Goal: Information Seeking & Learning: Learn about a topic

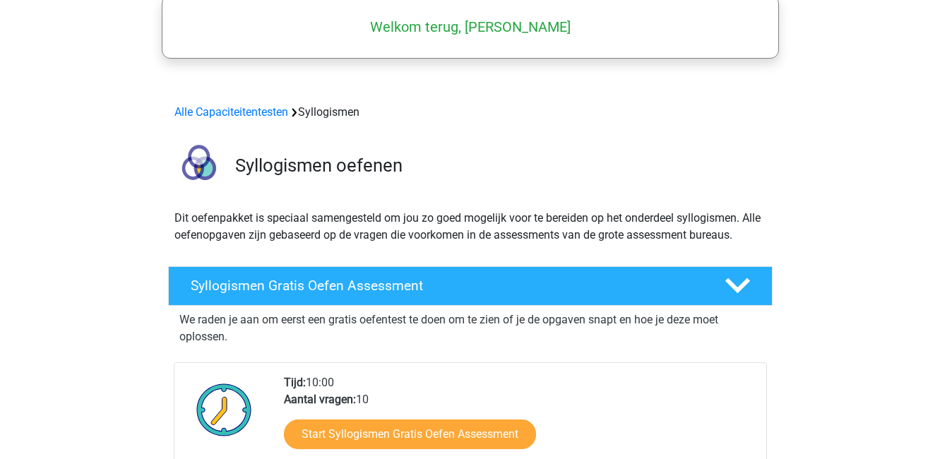
scroll to position [86, 0]
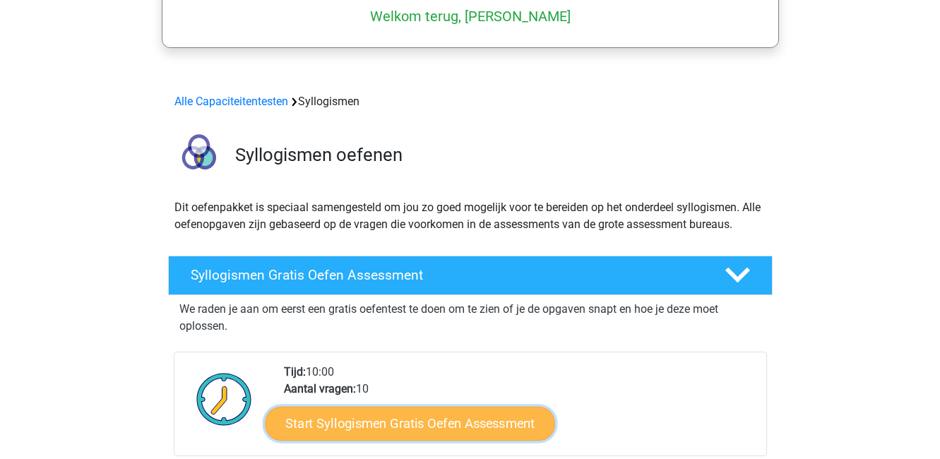
click at [458, 420] on link "Start Syllogismen Gratis Oefen Assessment" at bounding box center [410, 423] width 290 height 34
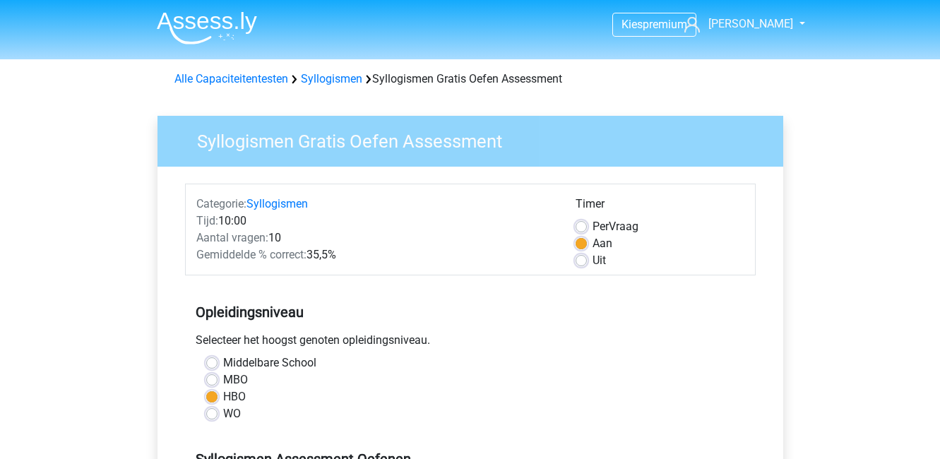
click at [223, 409] on label "WO" at bounding box center [232, 413] width 18 height 17
click at [206, 409] on input "WO" at bounding box center [211, 412] width 11 height 14
radio input "true"
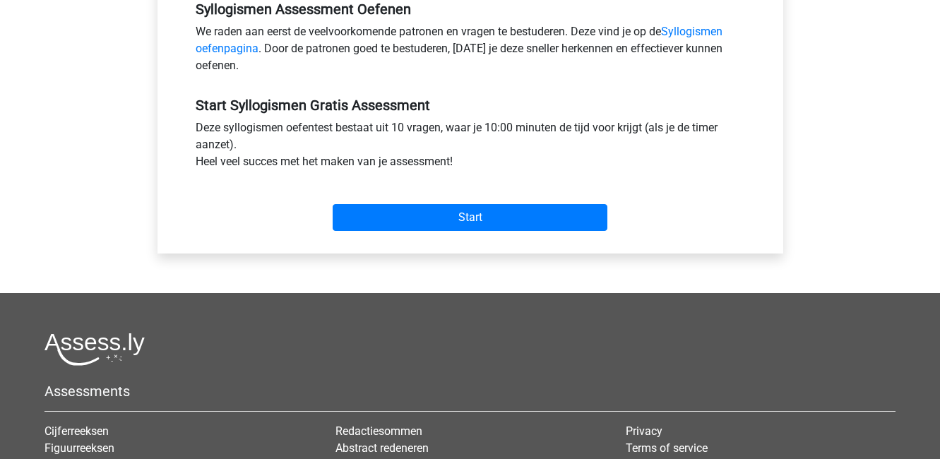
scroll to position [461, 0]
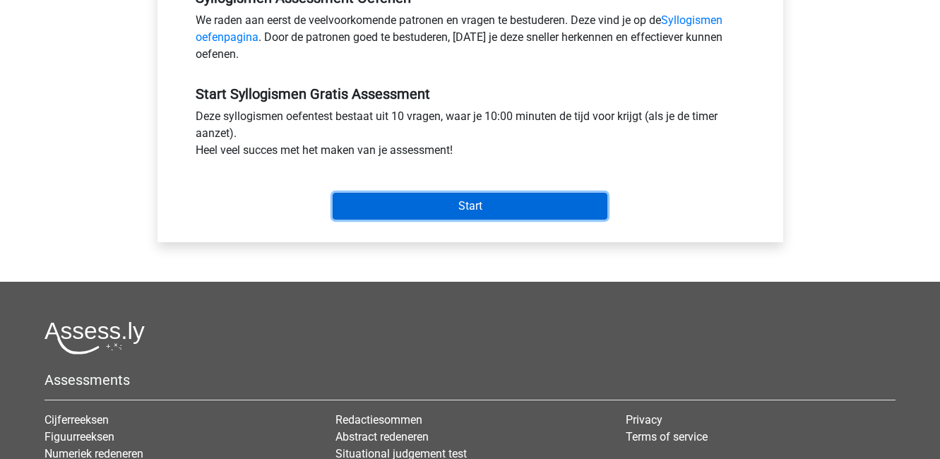
click at [491, 218] on input "Start" at bounding box center [470, 206] width 275 height 27
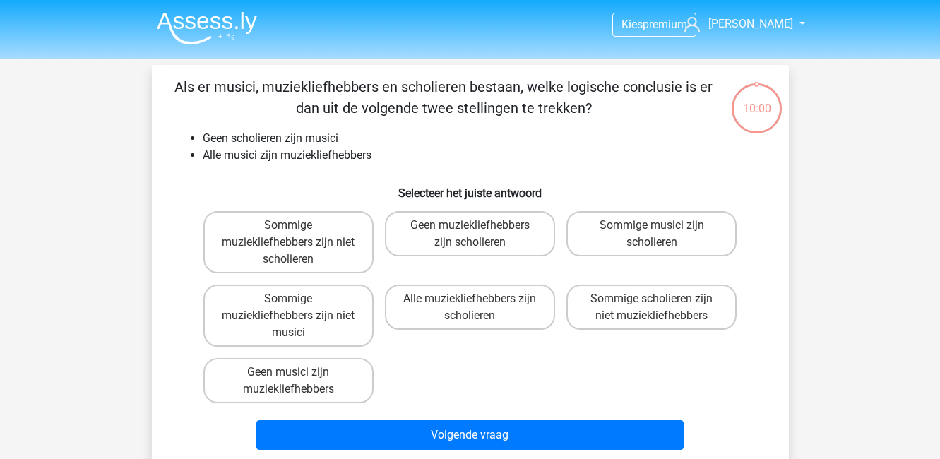
click at [506, 205] on div "Als er musici, muziekliefhebbers en scholieren bestaan, welke logische conclusi…" at bounding box center [470, 265] width 626 height 379
click at [468, 228] on label "Geen muziekliefhebbers zijn scholieren" at bounding box center [470, 233] width 170 height 45
click at [470, 228] on input "Geen muziekliefhebbers zijn scholieren" at bounding box center [474, 229] width 9 height 9
radio input "true"
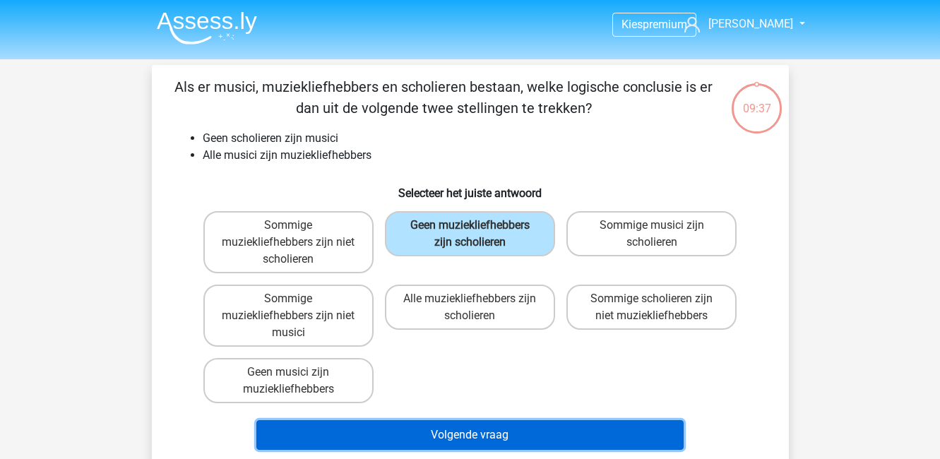
click at [482, 433] on button "Volgende vraag" at bounding box center [469, 435] width 427 height 30
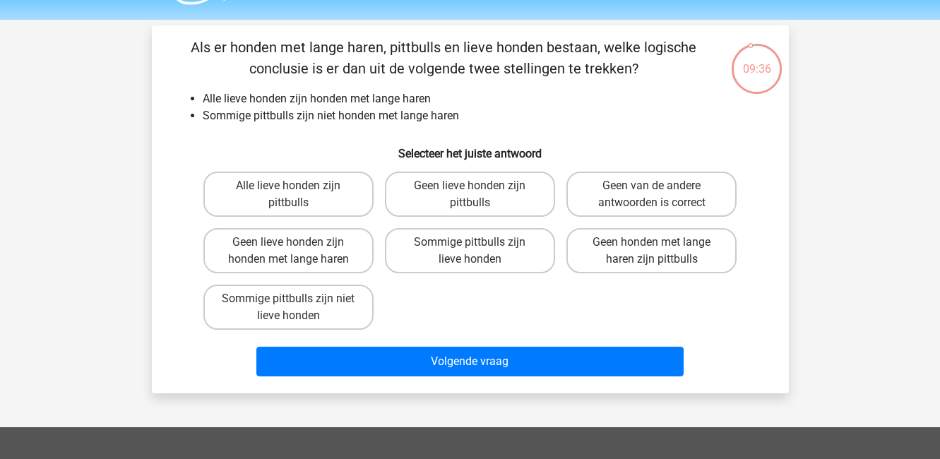
scroll to position [32, 0]
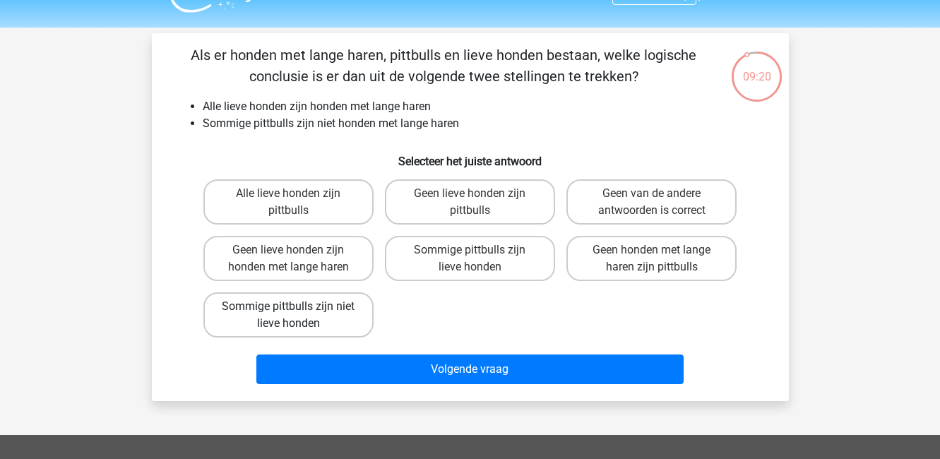
click at [333, 313] on label "Sommige pittbulls zijn niet lieve honden" at bounding box center [288, 314] width 170 height 45
click at [297, 313] on input "Sommige pittbulls zijn niet lieve honden" at bounding box center [292, 311] width 9 height 9
radio input "true"
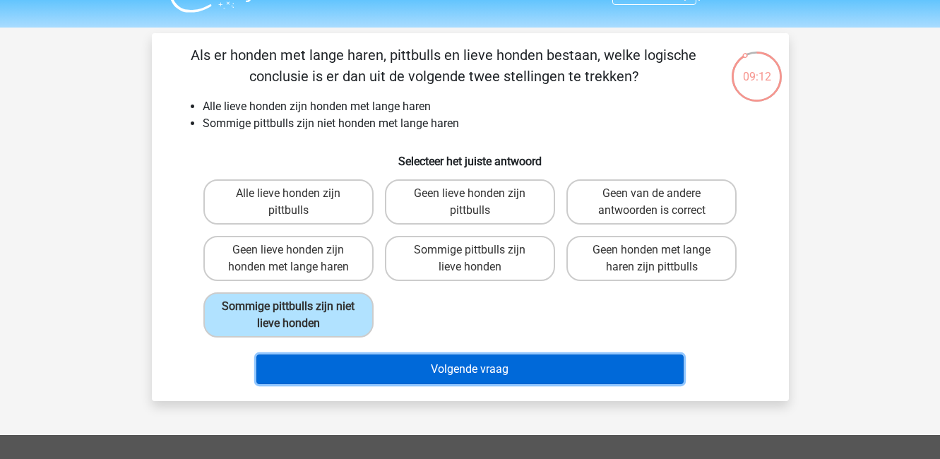
click at [434, 362] on button "Volgende vraag" at bounding box center [469, 370] width 427 height 30
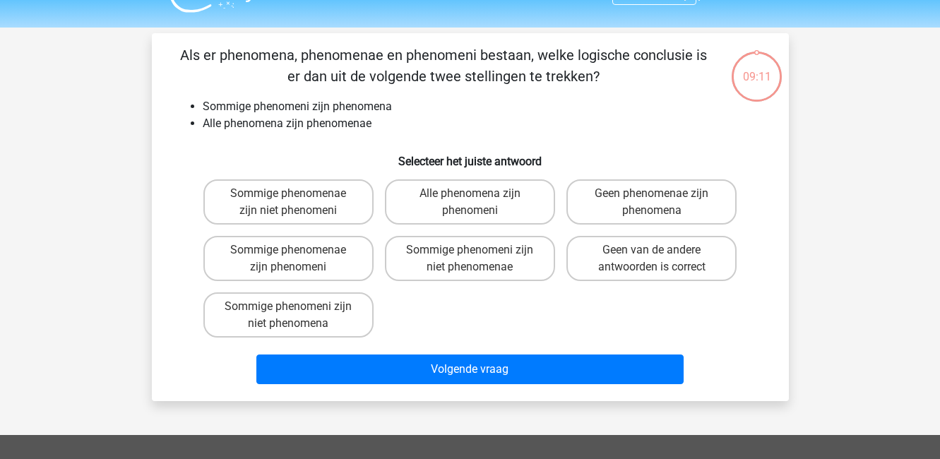
scroll to position [65, 0]
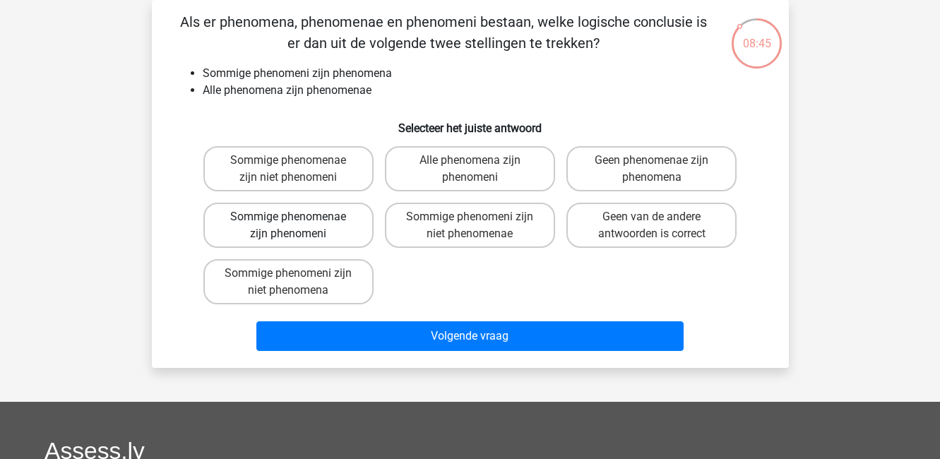
click at [351, 226] on label "Sommige phenomenae zijn phenomeni" at bounding box center [288, 225] width 170 height 45
click at [297, 226] on input "Sommige phenomenae zijn phenomeni" at bounding box center [292, 221] width 9 height 9
radio input "true"
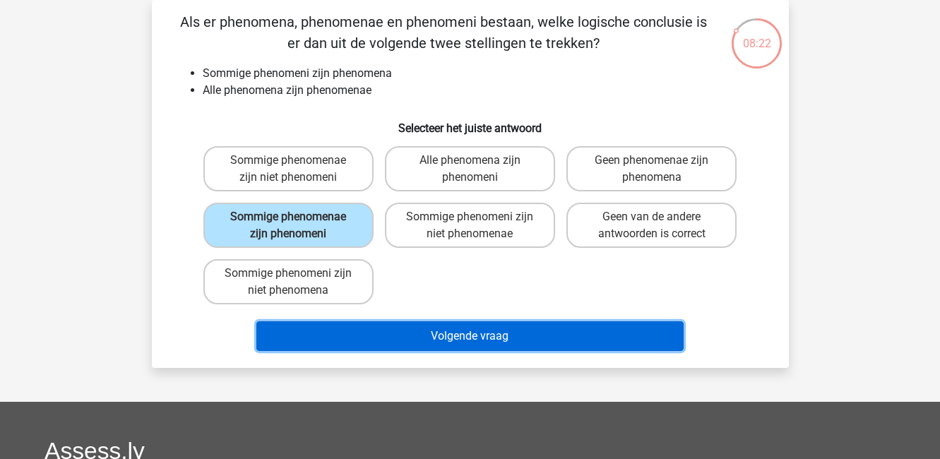
click at [407, 335] on button "Volgende vraag" at bounding box center [469, 336] width 427 height 30
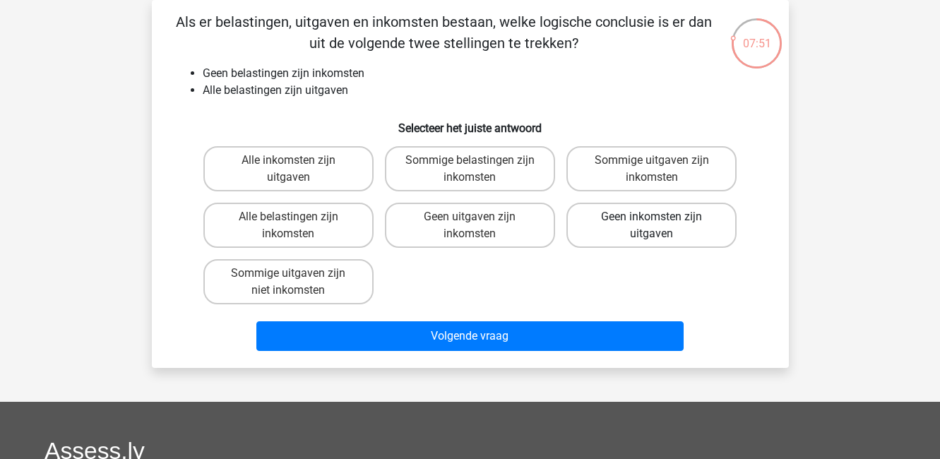
click at [670, 232] on label "Geen inkomsten zijn uitgaven" at bounding box center [651, 225] width 170 height 45
click at [661, 226] on input "Geen inkomsten zijn uitgaven" at bounding box center [656, 221] width 9 height 9
radio input "true"
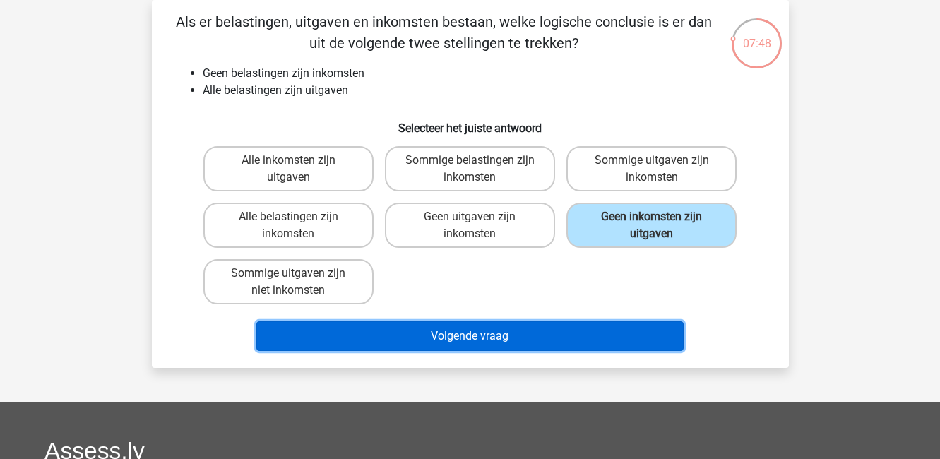
click at [617, 343] on button "Volgende vraag" at bounding box center [469, 336] width 427 height 30
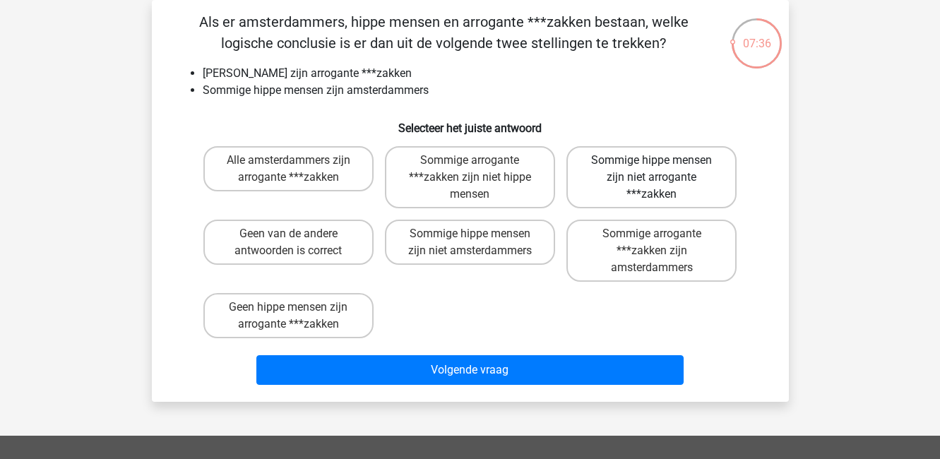
click at [628, 171] on label "Sommige hippe mensen zijn niet arrogante ***zakken" at bounding box center [651, 177] width 170 height 62
click at [652, 169] on input "Sommige hippe mensen zijn niet arrogante ***zakken" at bounding box center [656, 164] width 9 height 9
radio input "true"
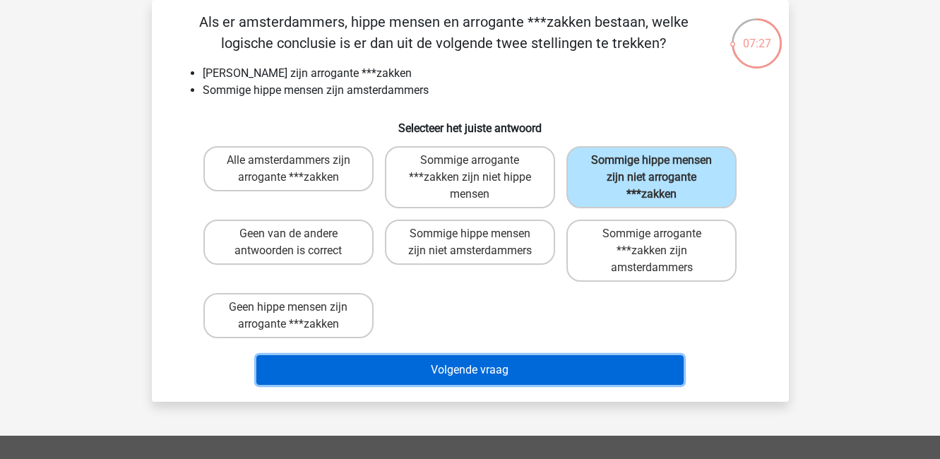
drag, startPoint x: 552, startPoint y: 374, endPoint x: 558, endPoint y: 310, distance: 64.6
click at [558, 310] on div "Als er amsterdammers, hippe mensen en arrogante ***zakken bestaan, welke logisc…" at bounding box center [470, 200] width 626 height 379
click at [561, 364] on button "Volgende vraag" at bounding box center [469, 370] width 427 height 30
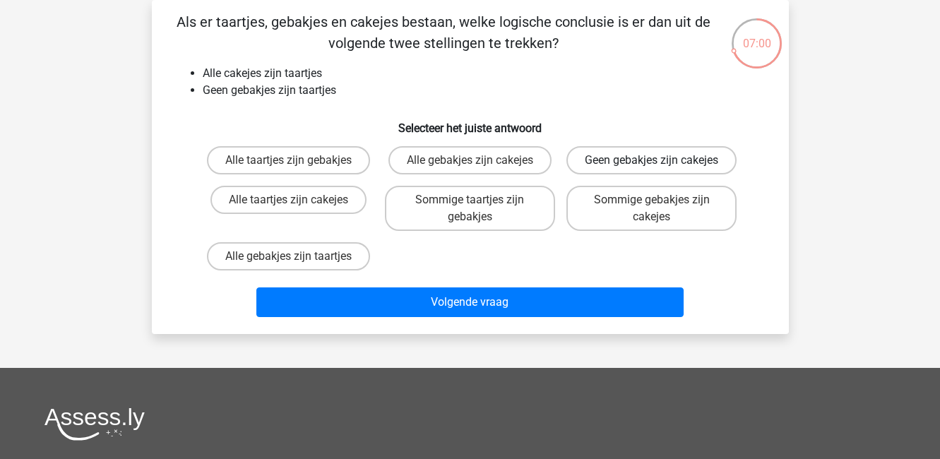
click at [691, 174] on label "Geen gebakjes zijn cakejes" at bounding box center [651, 160] width 170 height 28
click at [661, 169] on input "Geen gebakjes zijn cakejes" at bounding box center [656, 164] width 9 height 9
radio input "true"
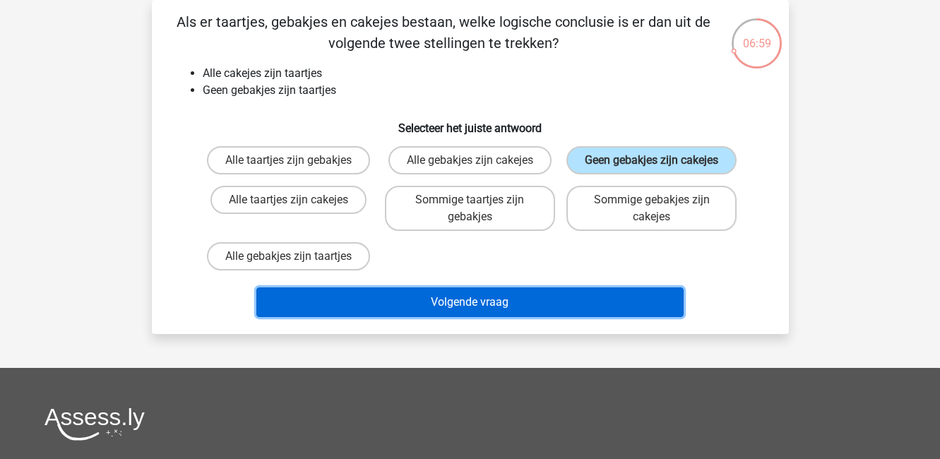
click at [550, 317] on button "Volgende vraag" at bounding box center [469, 302] width 427 height 30
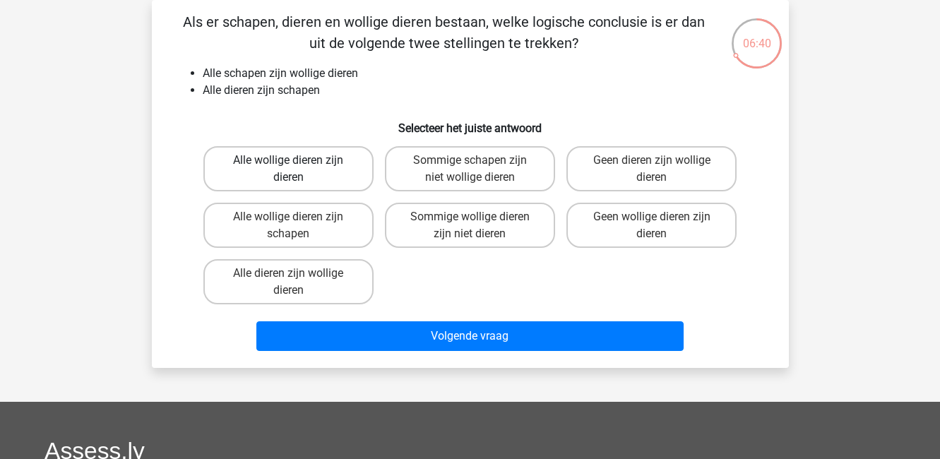
click at [343, 174] on label "Alle wollige dieren zijn dieren" at bounding box center [288, 168] width 170 height 45
click at [297, 169] on input "Alle wollige dieren zijn dieren" at bounding box center [292, 164] width 9 height 9
radio input "true"
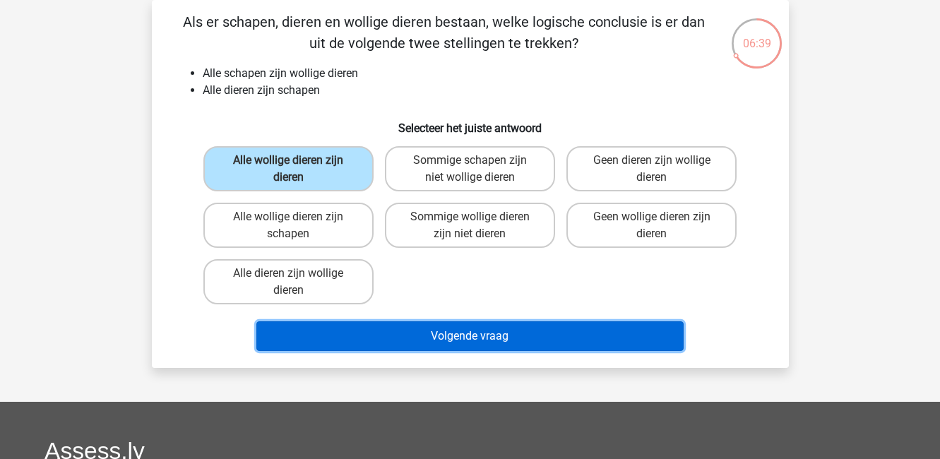
click at [411, 333] on button "Volgende vraag" at bounding box center [469, 336] width 427 height 30
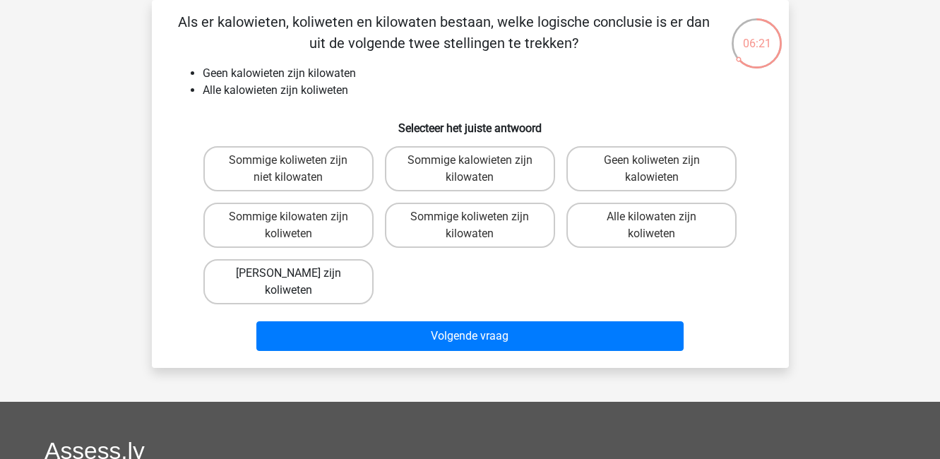
click at [350, 287] on label "Geen kilowaten zijn koliweten" at bounding box center [288, 281] width 170 height 45
click at [297, 282] on input "Geen kilowaten zijn koliweten" at bounding box center [292, 277] width 9 height 9
radio input "true"
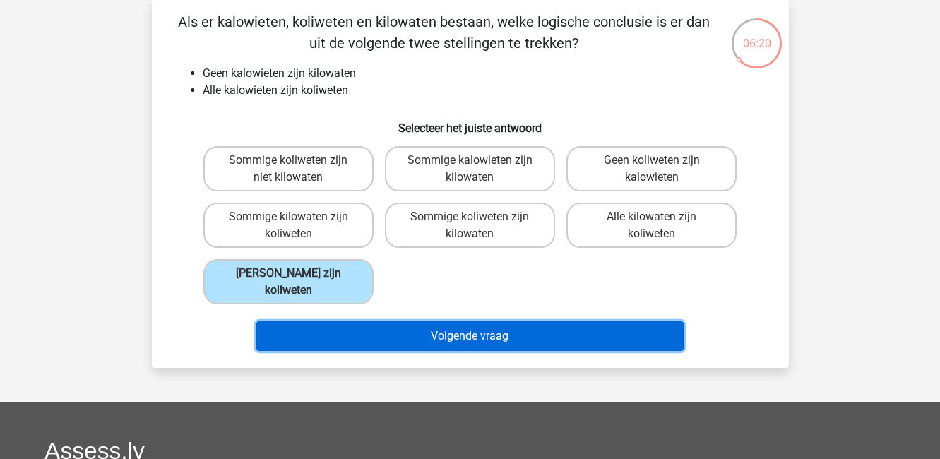
click at [383, 335] on button "Volgende vraag" at bounding box center [469, 336] width 427 height 30
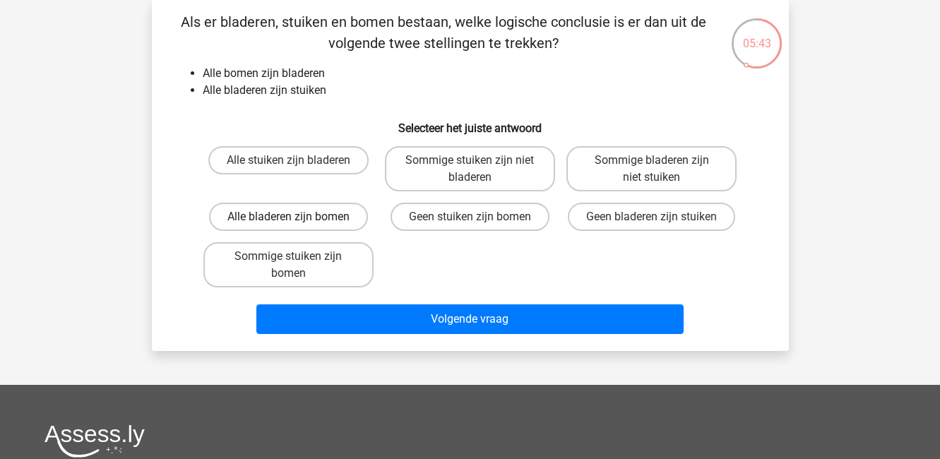
click at [335, 215] on label "Alle bladeren zijn bomen" at bounding box center [288, 217] width 159 height 28
click at [297, 217] on input "Alle bladeren zijn bomen" at bounding box center [292, 221] width 9 height 9
radio input "true"
click at [346, 164] on label "Alle stuiken zijn bladeren" at bounding box center [288, 160] width 160 height 28
click at [297, 164] on input "Alle stuiken zijn bladeren" at bounding box center [292, 164] width 9 height 9
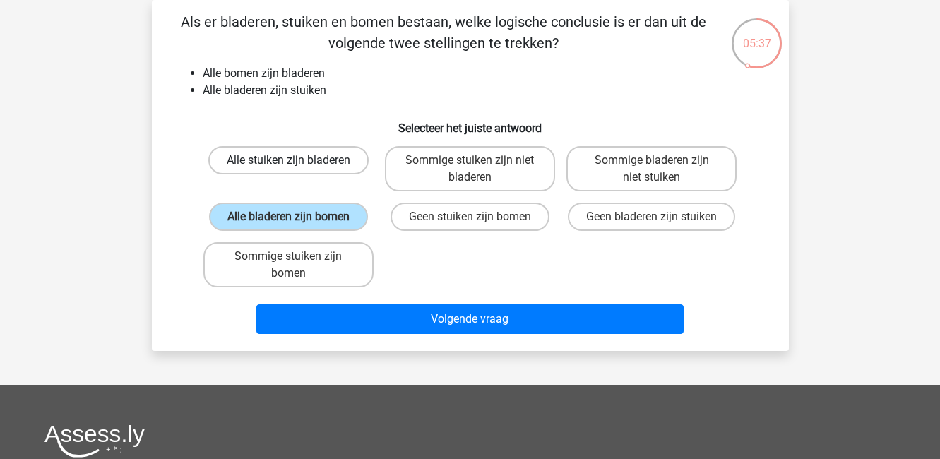
radio input "true"
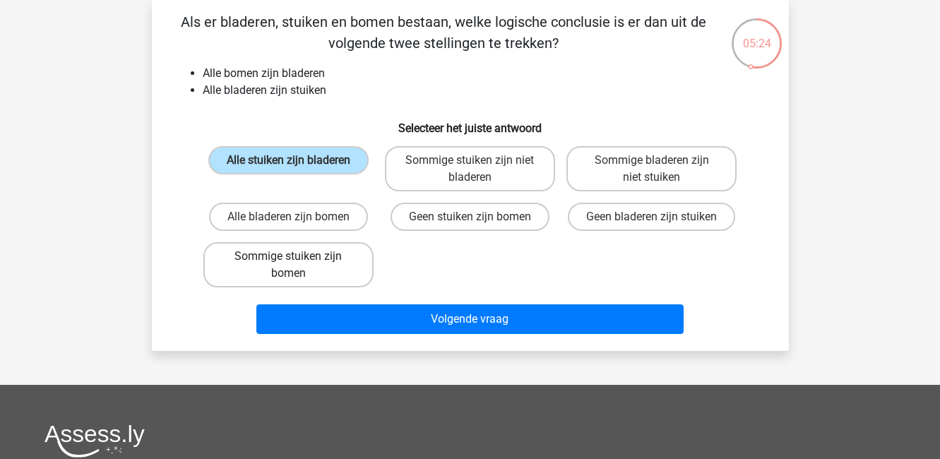
click at [365, 269] on label "Sommige stuiken zijn bomen" at bounding box center [288, 264] width 170 height 45
click at [297, 266] on input "Sommige stuiken zijn bomen" at bounding box center [292, 260] width 9 height 9
radio input "true"
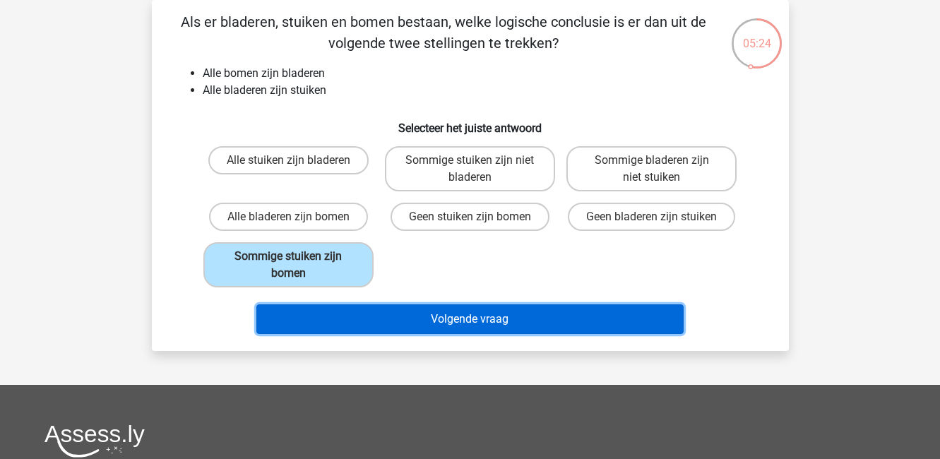
click at [395, 322] on button "Volgende vraag" at bounding box center [469, 319] width 427 height 30
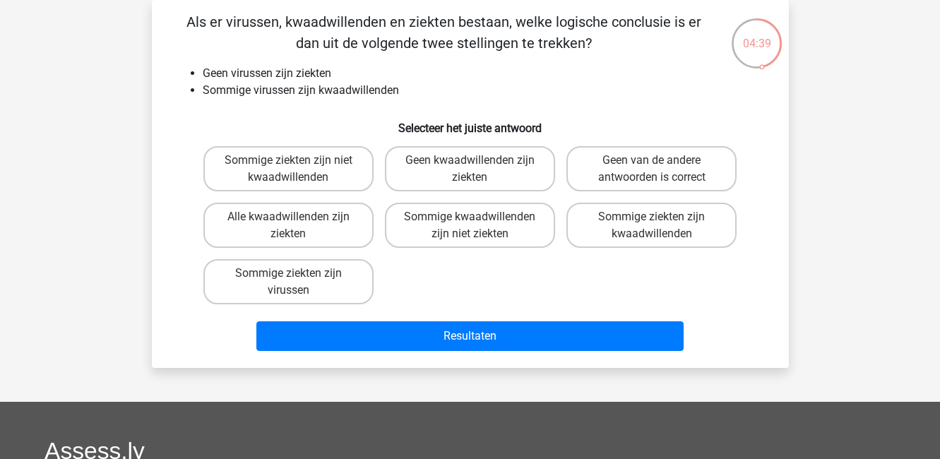
click at [436, 251] on div "Sommige kwaadwillenden zijn niet ziekten" at bounding box center [470, 225] width 182 height 56
click at [446, 227] on label "Sommige kwaadwillenden zijn niet ziekten" at bounding box center [470, 225] width 170 height 45
click at [470, 226] on input "Sommige kwaadwillenden zijn niet ziekten" at bounding box center [474, 221] width 9 height 9
radio input "true"
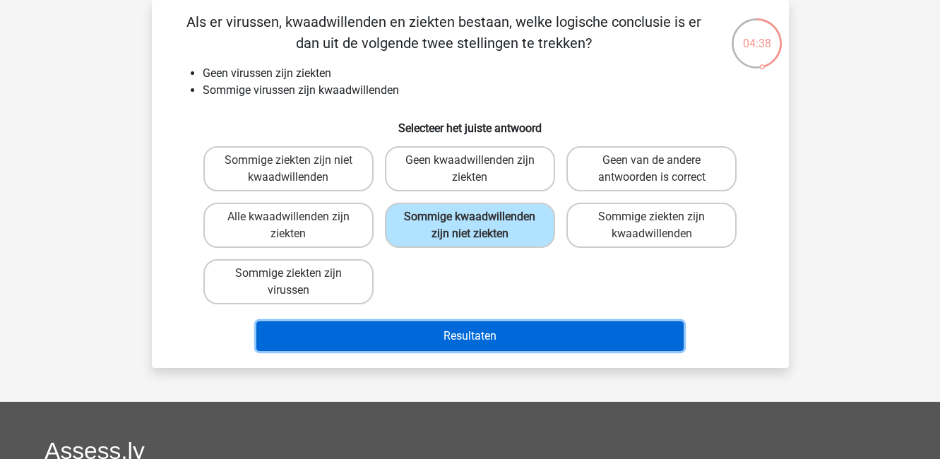
click at [473, 341] on button "Resultaten" at bounding box center [469, 336] width 427 height 30
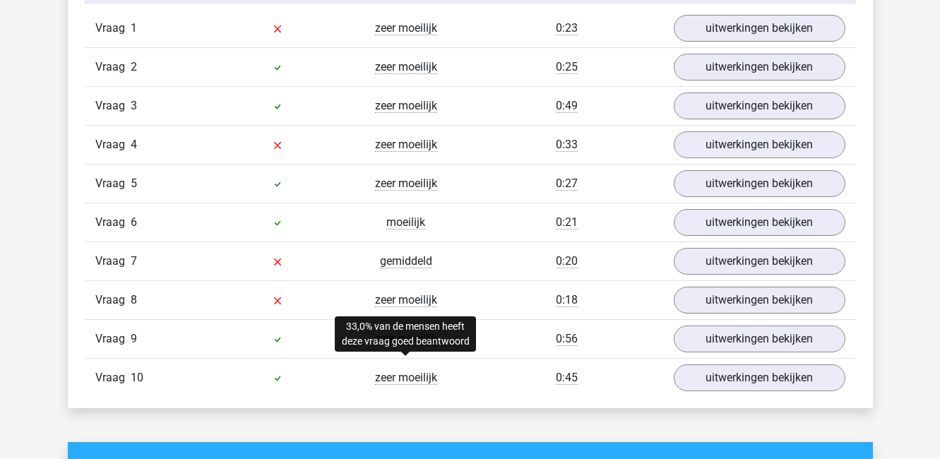
scroll to position [1210, 0]
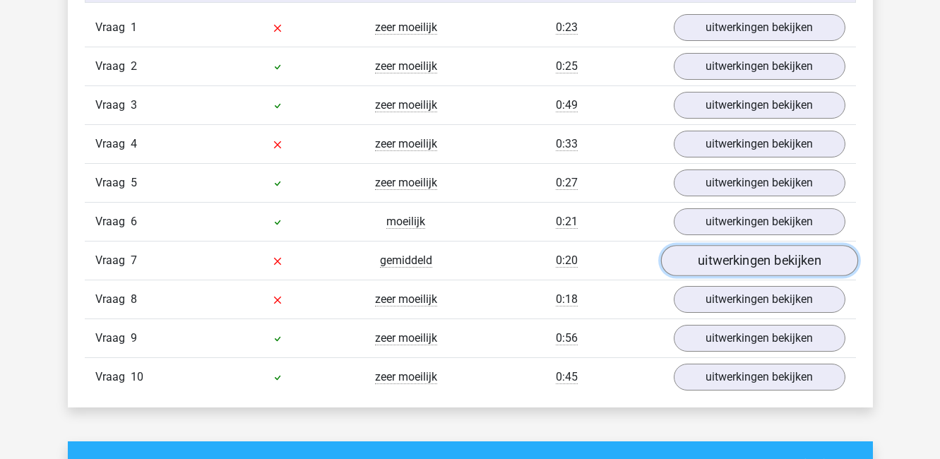
click at [743, 259] on link "uitwerkingen bekijken" at bounding box center [758, 260] width 197 height 31
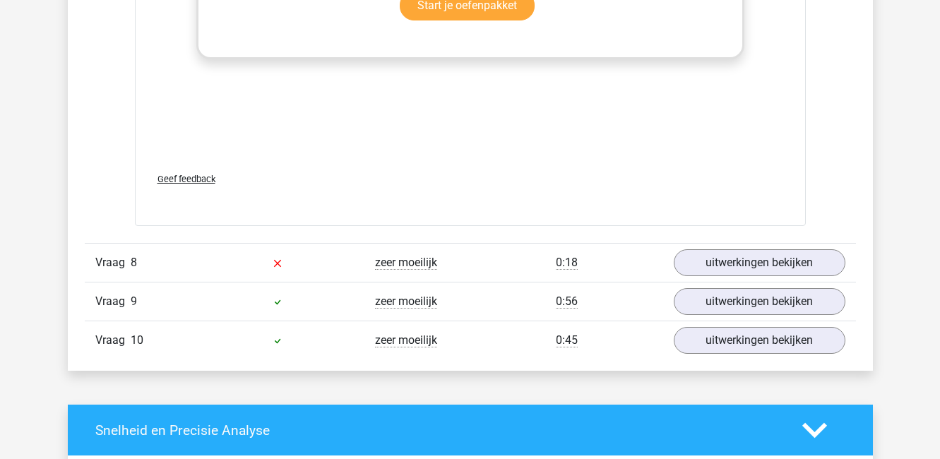
scroll to position [2045, 0]
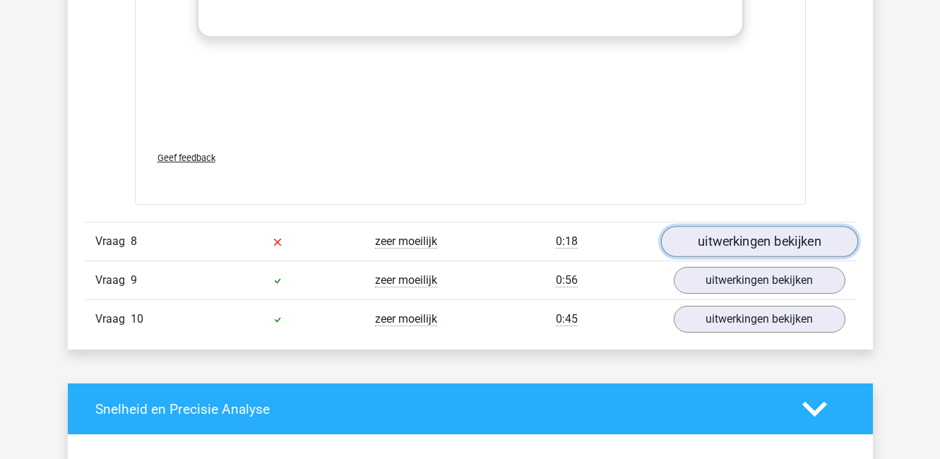
click at [746, 240] on link "uitwerkingen bekijken" at bounding box center [758, 241] width 197 height 31
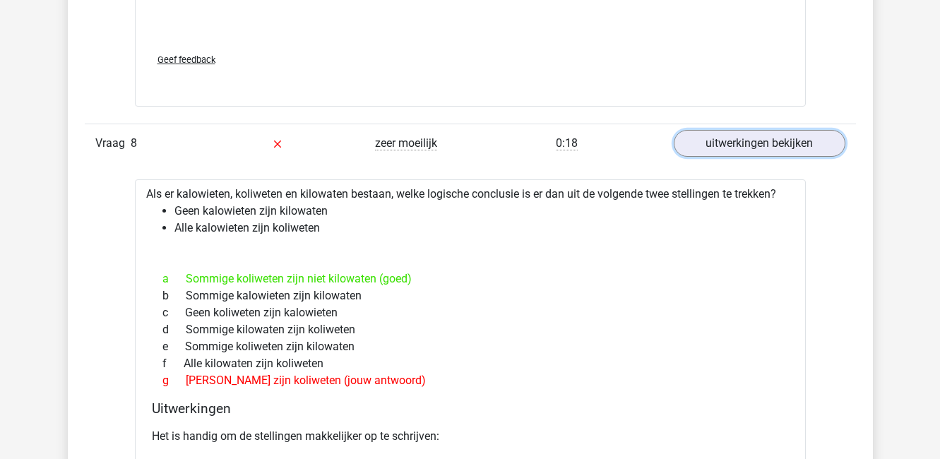
scroll to position [2146, 0]
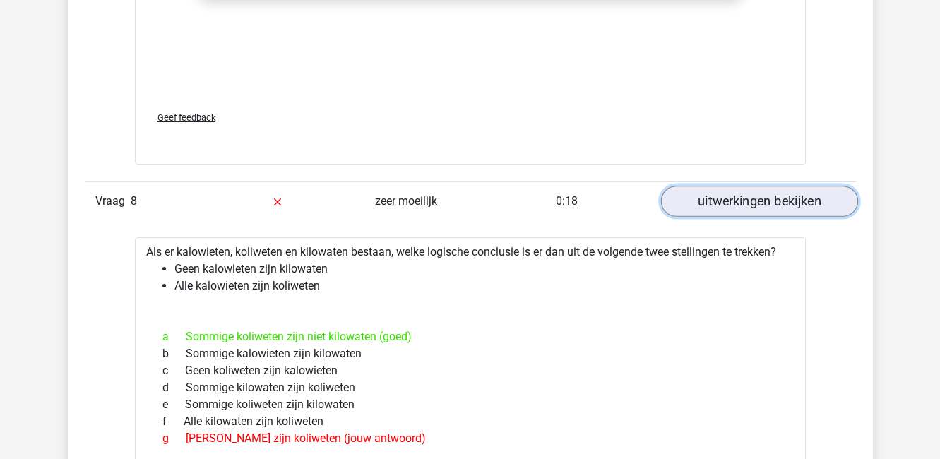
click at [735, 198] on link "uitwerkingen bekijken" at bounding box center [758, 201] width 197 height 31
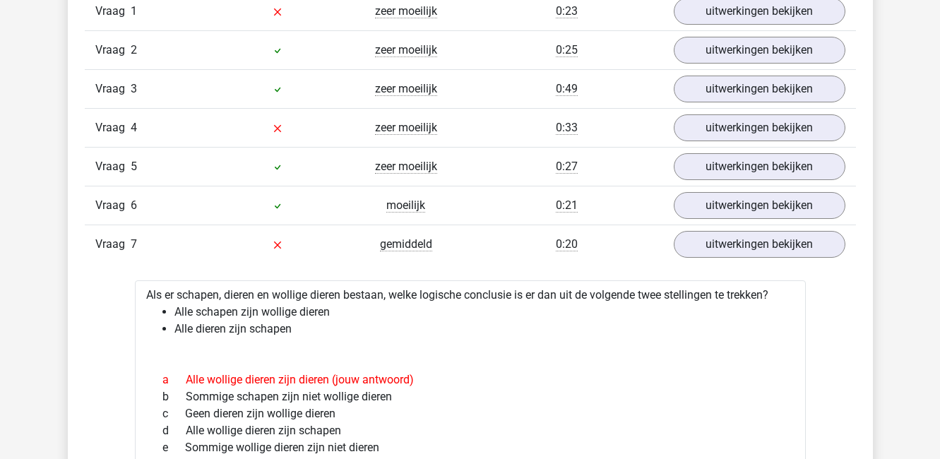
scroll to position [1225, 0]
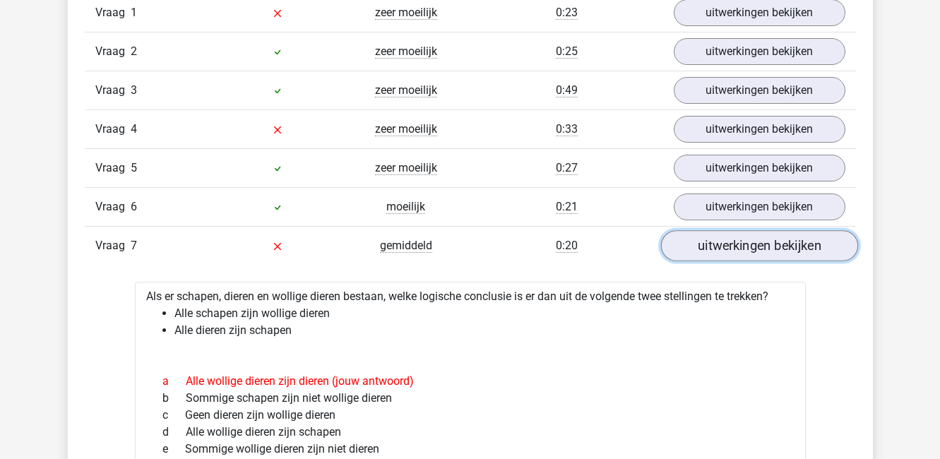
click at [751, 246] on link "uitwerkingen bekijken" at bounding box center [758, 245] width 197 height 31
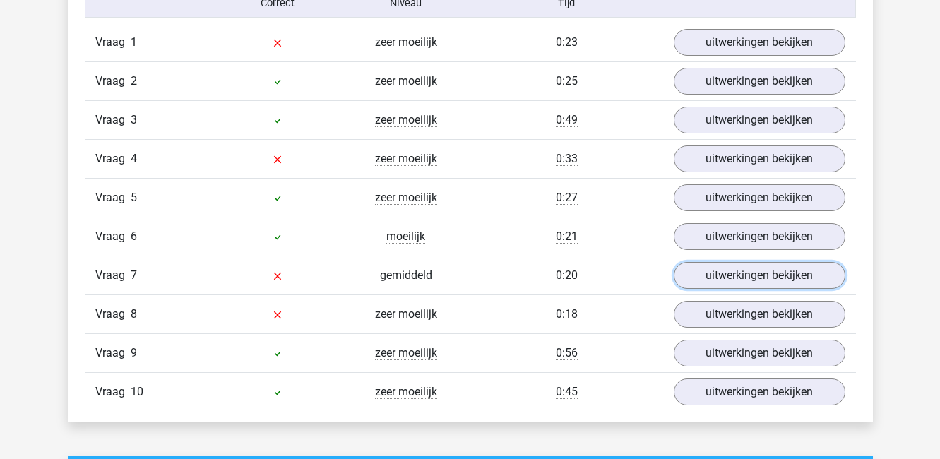
scroll to position [1190, 0]
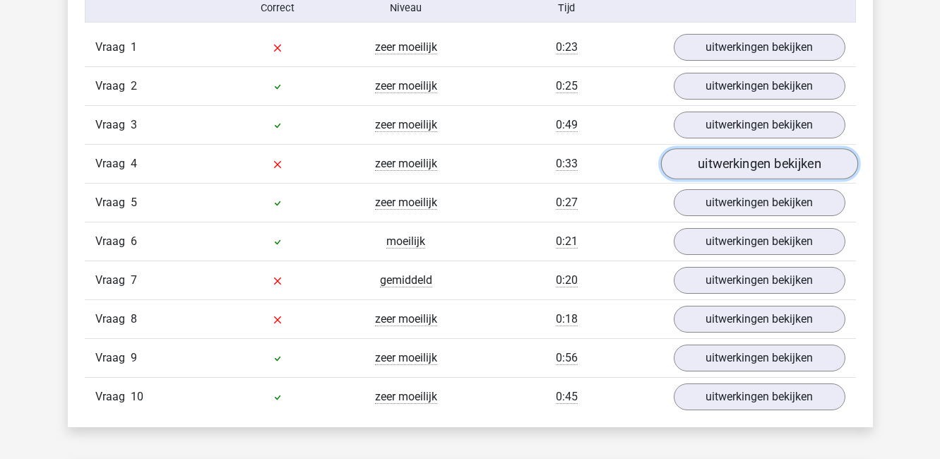
click at [768, 169] on link "uitwerkingen bekijken" at bounding box center [758, 163] width 197 height 31
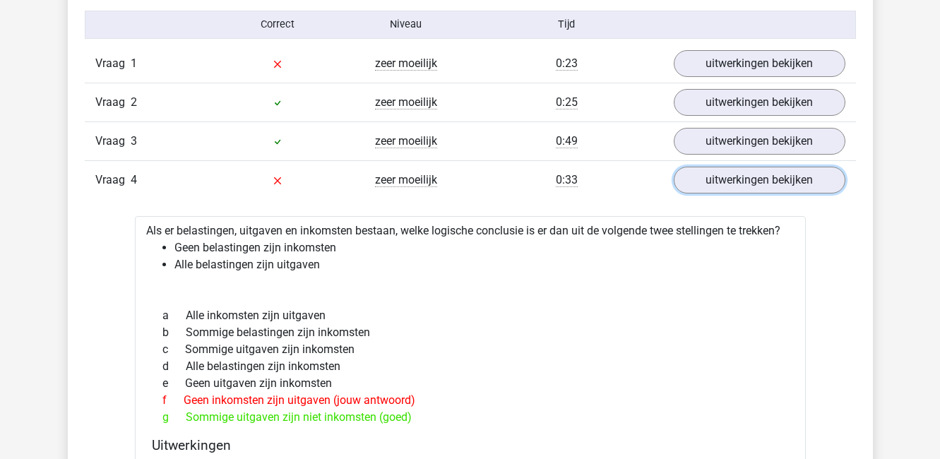
scroll to position [1129, 0]
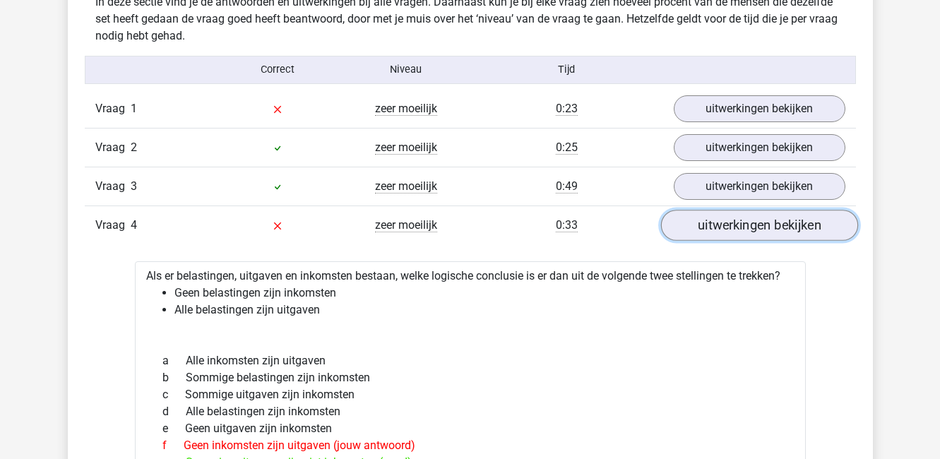
click at [747, 236] on link "uitwerkingen bekijken" at bounding box center [758, 225] width 197 height 31
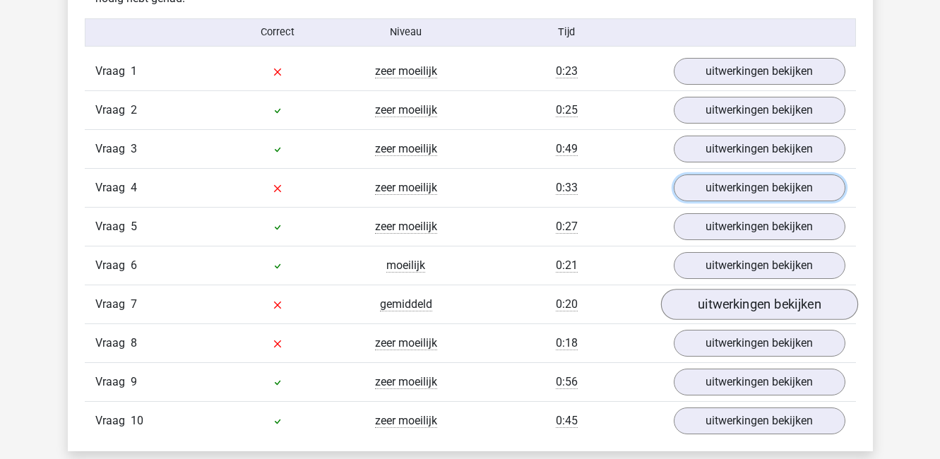
scroll to position [1167, 0]
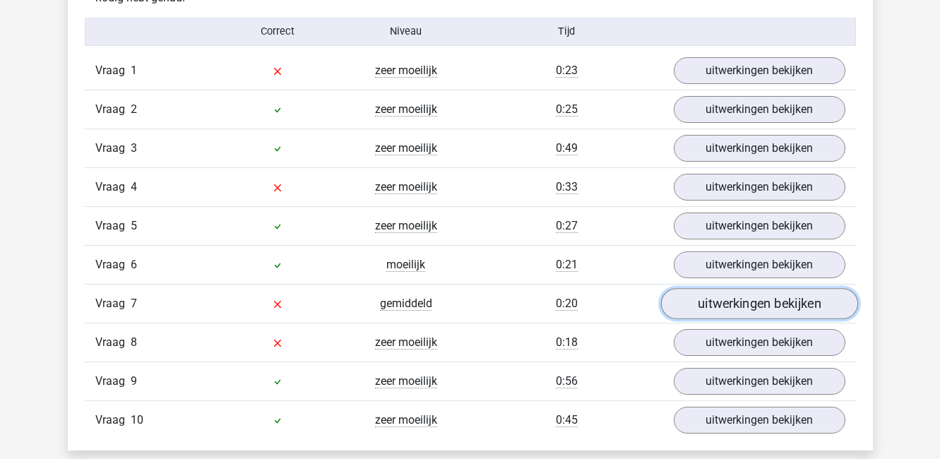
click at [749, 307] on link "uitwerkingen bekijken" at bounding box center [758, 303] width 197 height 31
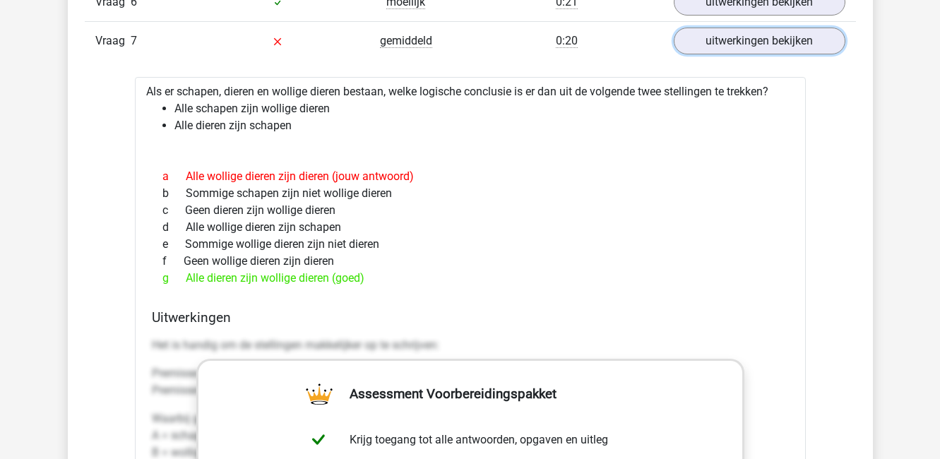
scroll to position [1424, 0]
